Goal: Information Seeking & Learning: Learn about a topic

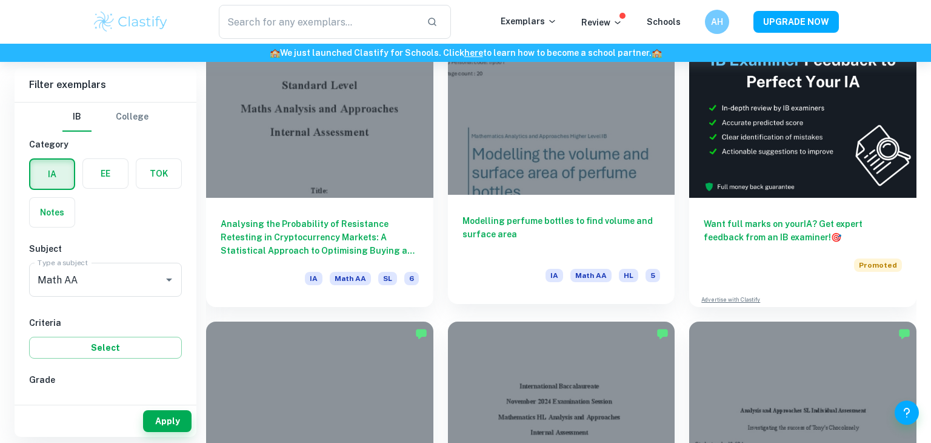
scroll to position [382, 0]
click at [529, 229] on h6 "Modelling perfume bottles to find volume and surface area" at bounding box center [562, 233] width 198 height 40
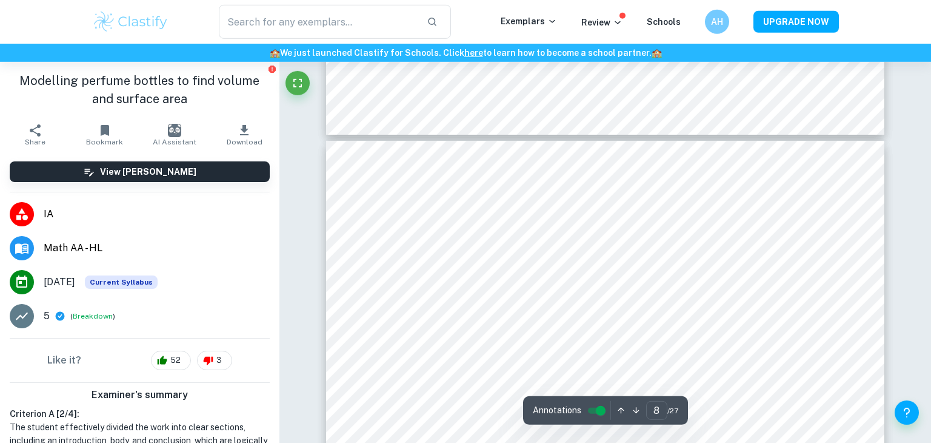
type input "7"
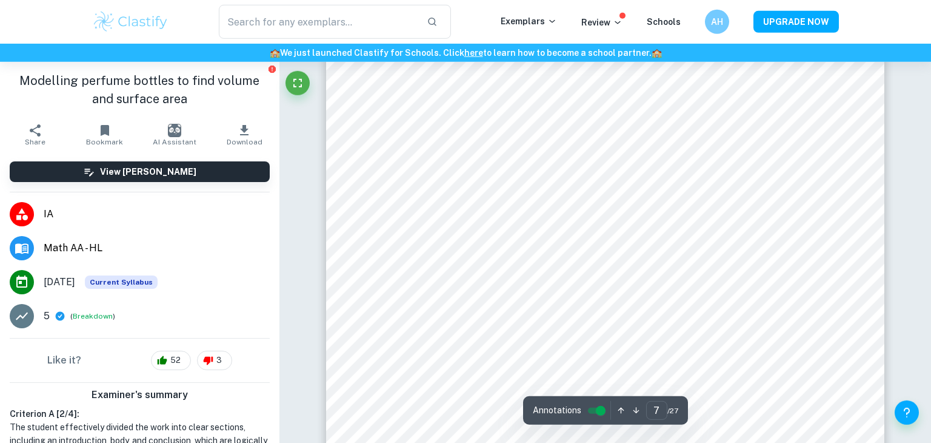
scroll to position [5098, 0]
click at [509, 229] on div at bounding box center [604, 231] width 457 height 41
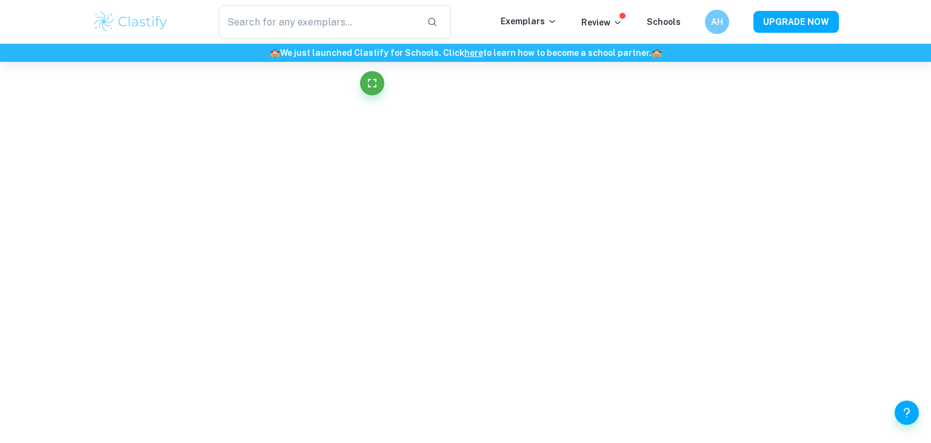
scroll to position [1304, 0]
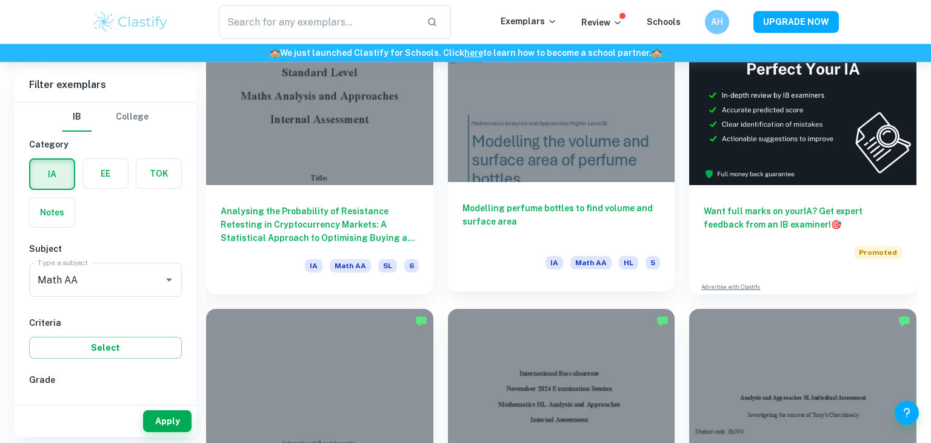
scroll to position [389, 0]
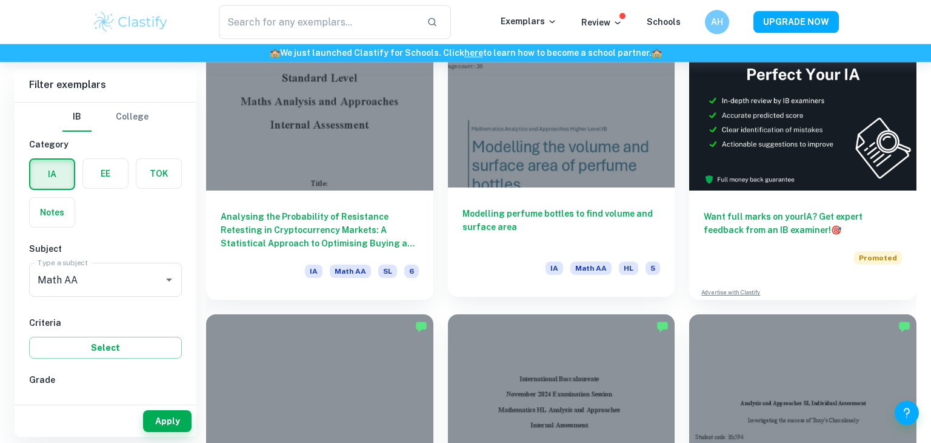
click at [516, 219] on h6 "Modelling perfume bottles to find volume and surface area" at bounding box center [562, 227] width 198 height 40
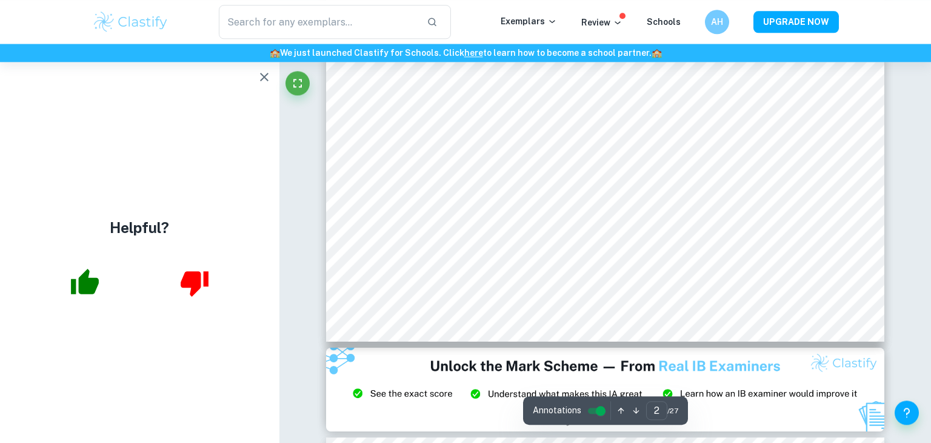
scroll to position [1132, 0]
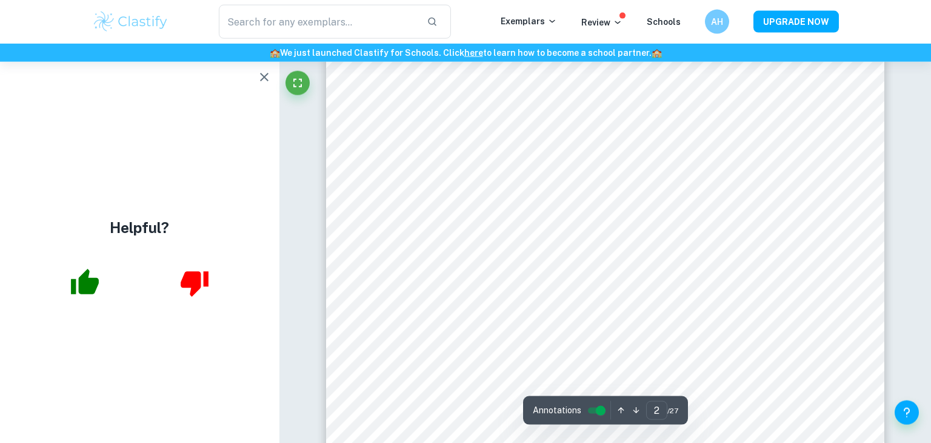
type input "1"
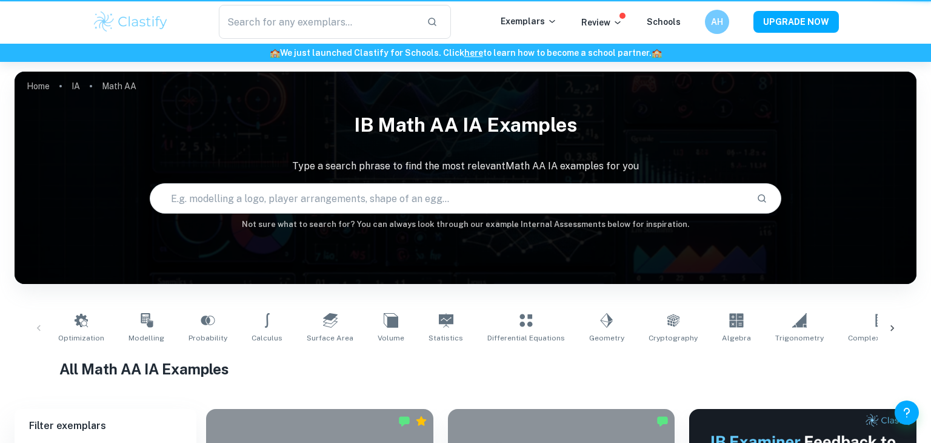
scroll to position [388, 0]
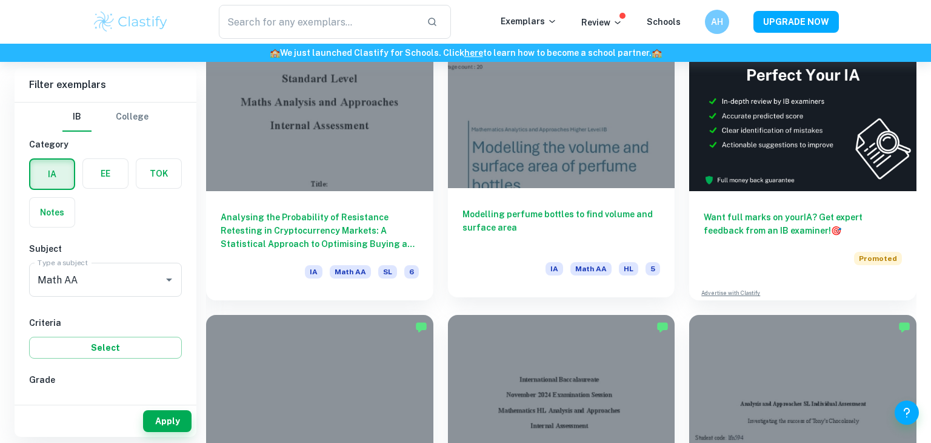
click at [561, 231] on h6 "Modelling perfume bottles to find volume and surface area" at bounding box center [562, 227] width 198 height 40
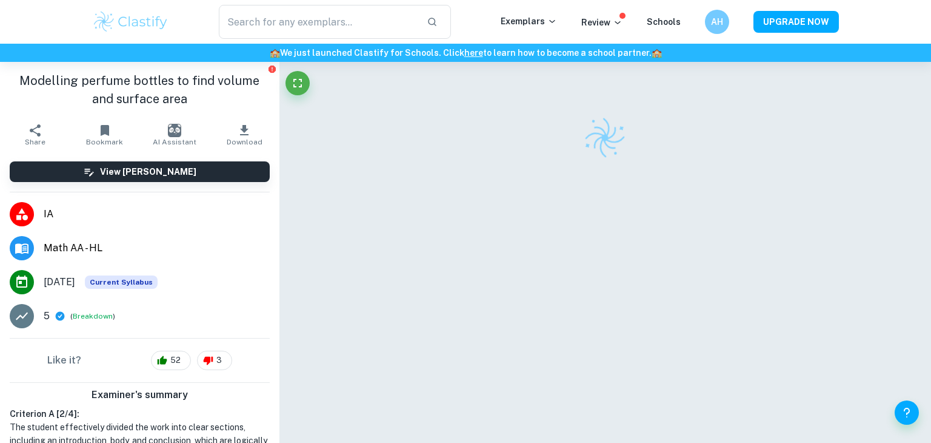
scroll to position [62, 0]
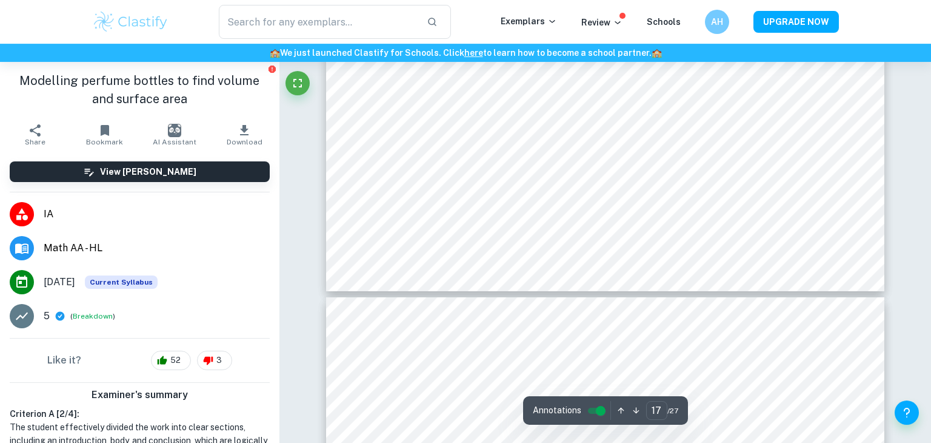
type input "18"
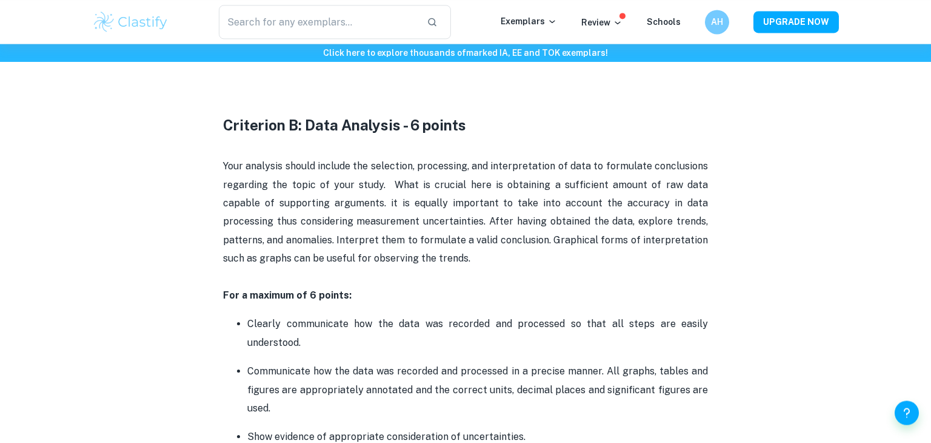
scroll to position [1375, 0]
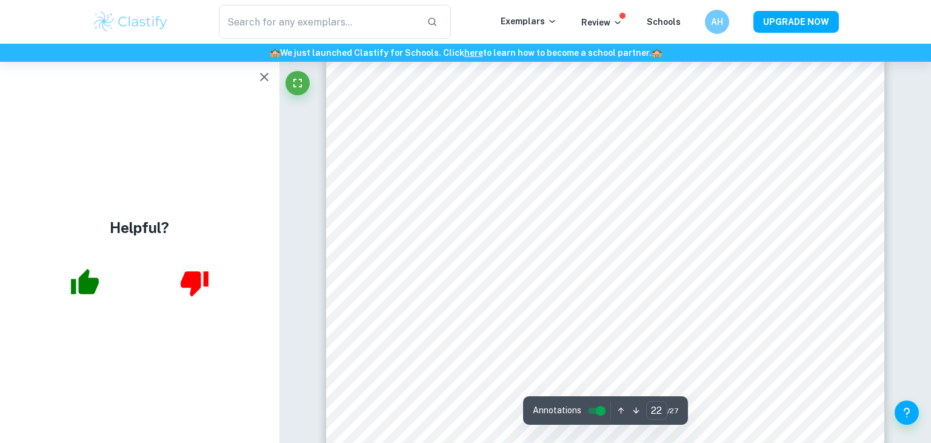
scroll to position [17521, 0]
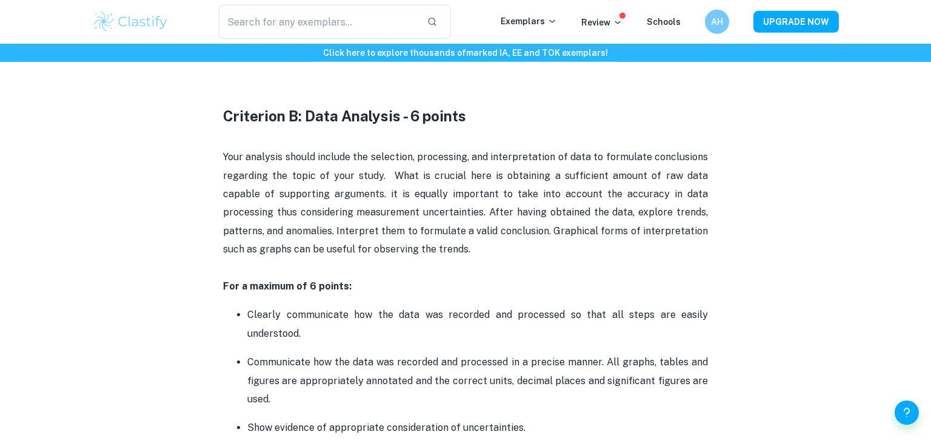
scroll to position [1483, 0]
